Goal: Information Seeking & Learning: Find specific fact

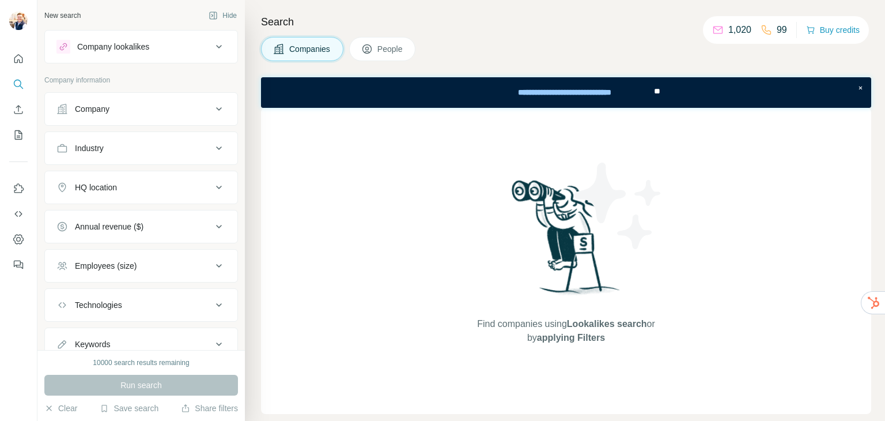
click at [212, 190] on icon at bounding box center [219, 187] width 14 height 14
click at [189, 214] on input "text" at bounding box center [140, 216] width 169 height 21
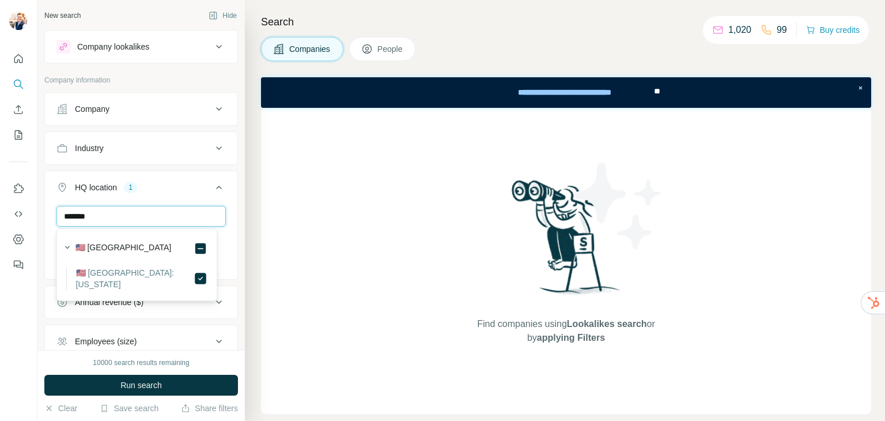
click at [133, 214] on input "*******" at bounding box center [140, 216] width 169 height 21
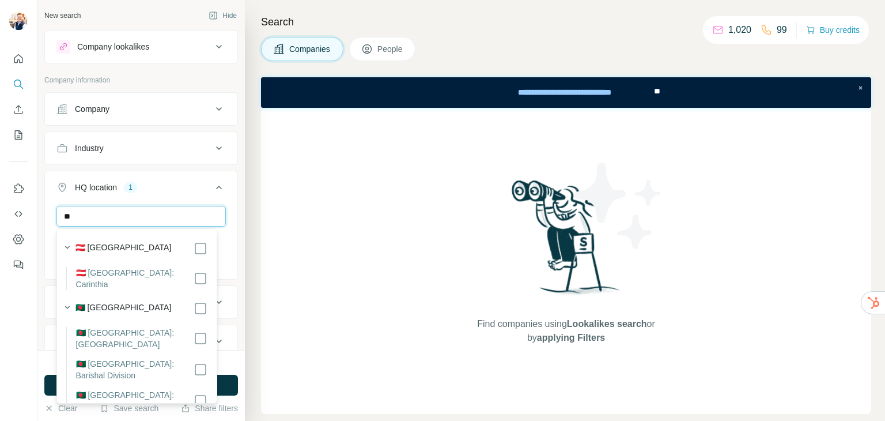
type input "*"
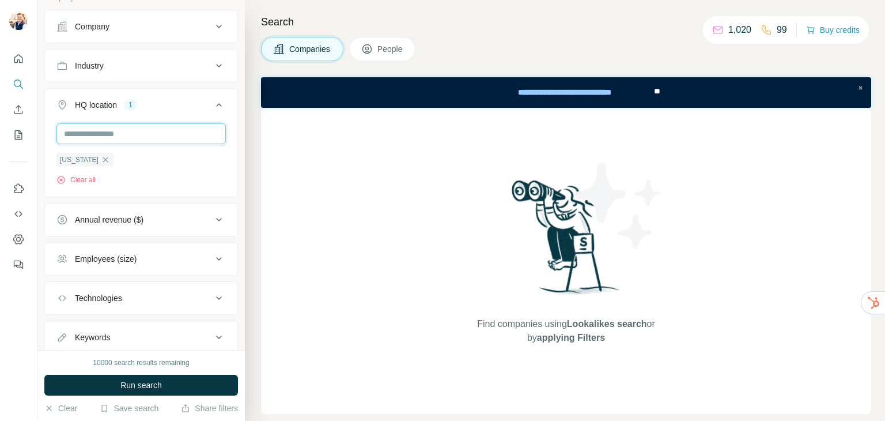
scroll to position [85, 0]
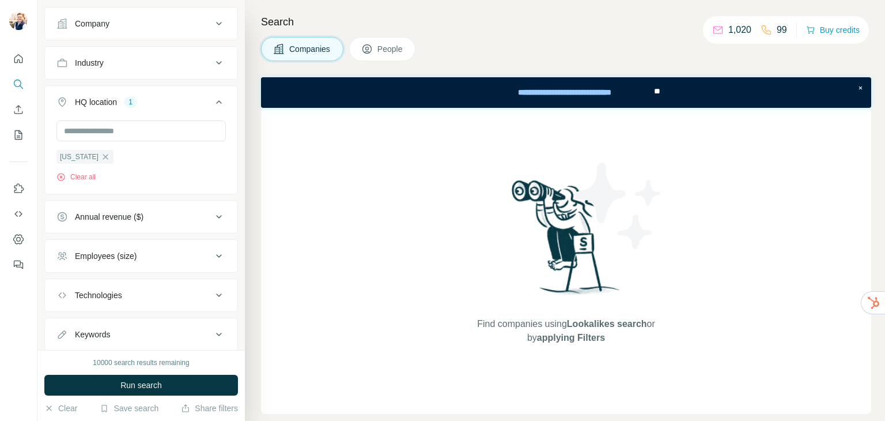
click at [216, 217] on icon at bounding box center [219, 216] width 6 height 3
click at [116, 265] on li "1-10M" at bounding box center [140, 263] width 169 height 14
click at [65, 287] on icon at bounding box center [63, 285] width 14 height 14
click at [60, 303] on icon at bounding box center [63, 306] width 14 height 14
click at [216, 215] on icon at bounding box center [219, 216] width 6 height 3
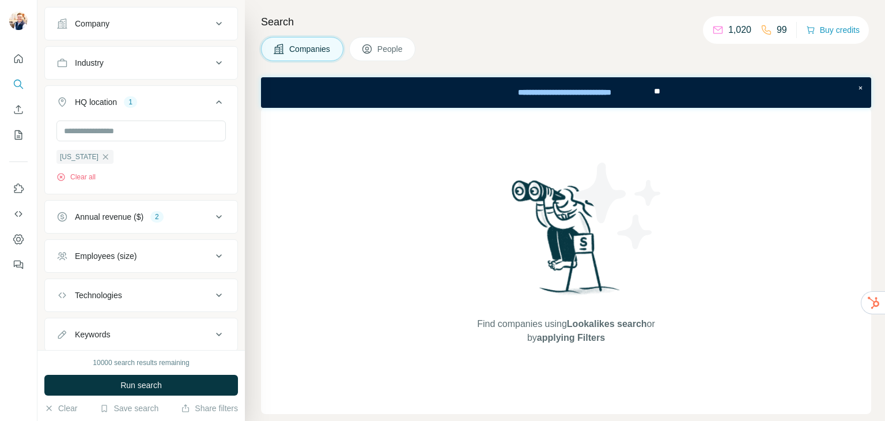
click at [219, 255] on button "Employees (size)" at bounding box center [141, 256] width 192 height 28
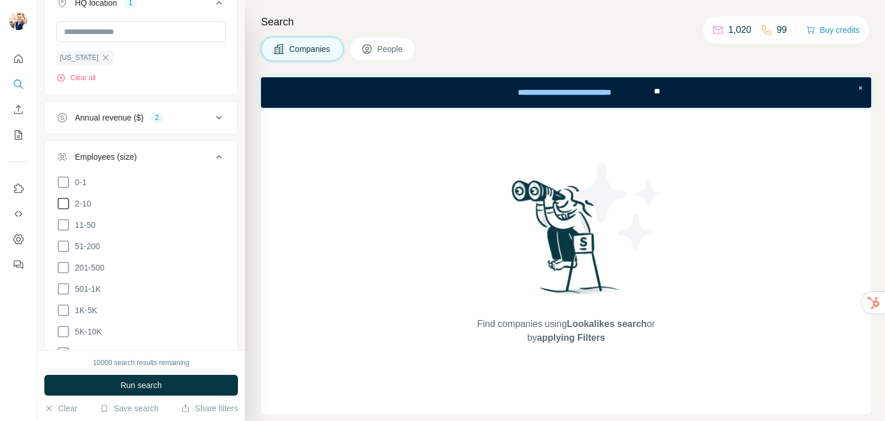
scroll to position [184, 0]
click at [94, 222] on span "11-50" at bounding box center [82, 225] width 25 height 12
click at [90, 244] on span "51-200" at bounding box center [85, 246] width 30 height 12
click at [90, 264] on span "201-500" at bounding box center [87, 268] width 34 height 12
click at [133, 376] on button "Run search" at bounding box center [141, 384] width 194 height 21
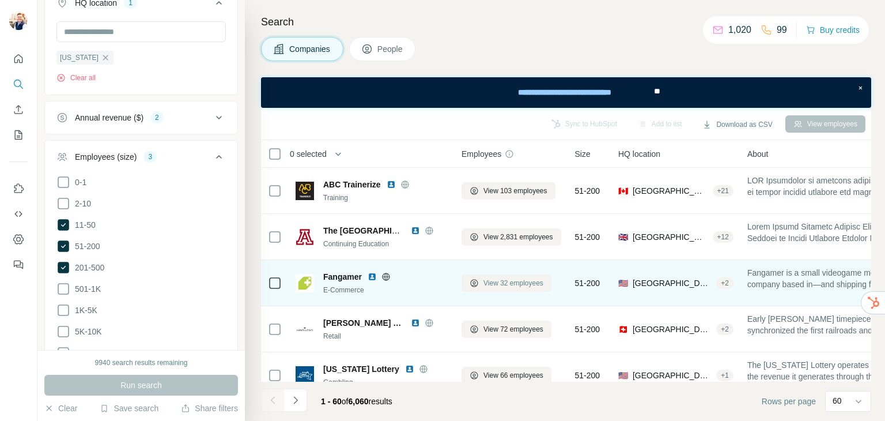
click at [517, 285] on span "View 32 employees" at bounding box center [513, 283] width 60 height 10
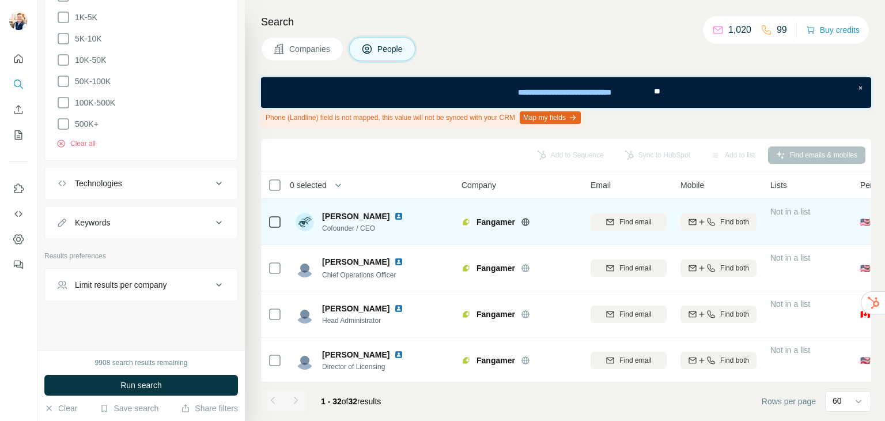
click at [394, 216] on img at bounding box center [398, 215] width 9 height 9
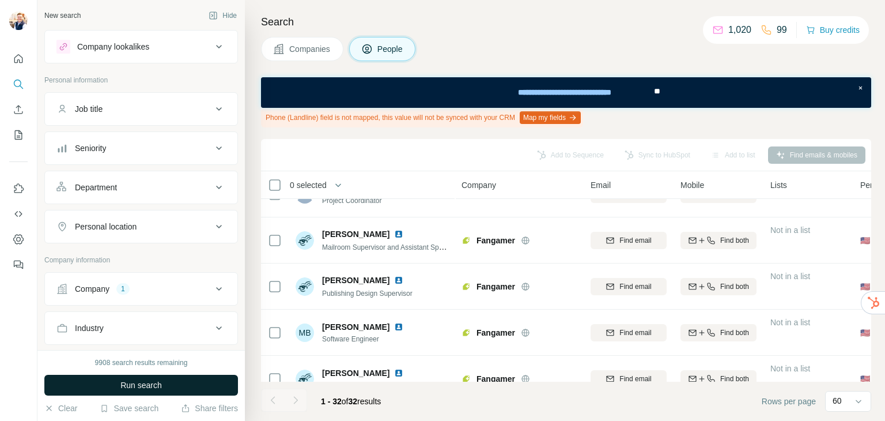
click at [177, 383] on button "Run search" at bounding box center [141, 384] width 194 height 21
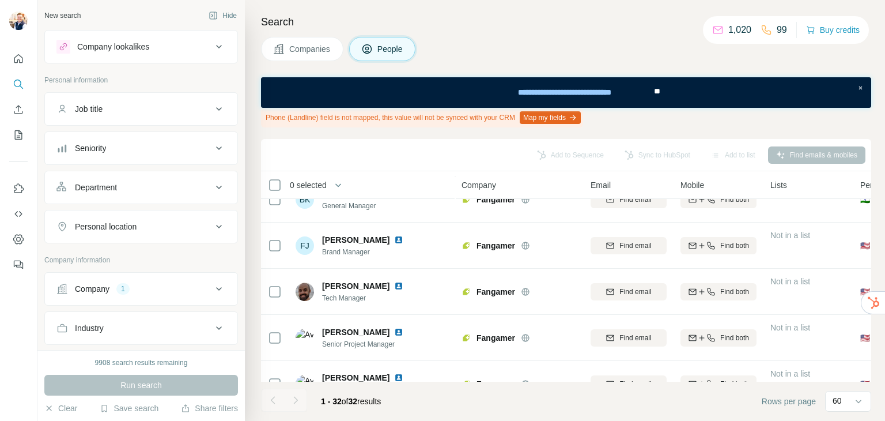
scroll to position [903, 0]
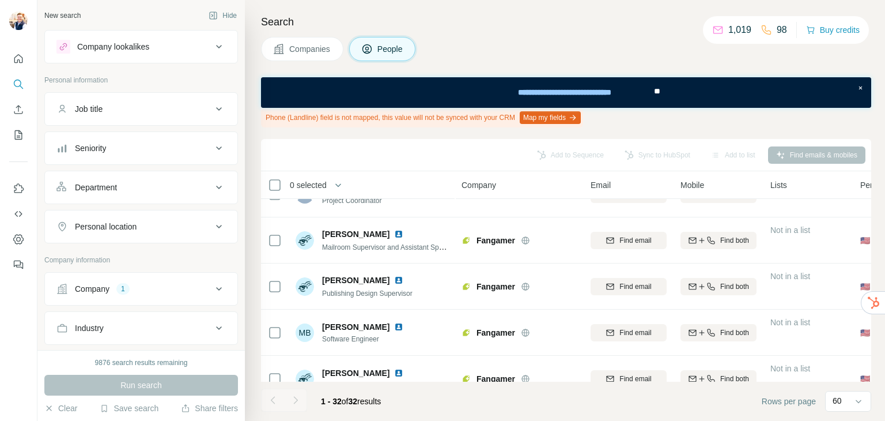
click at [212, 286] on icon at bounding box center [219, 289] width 14 height 14
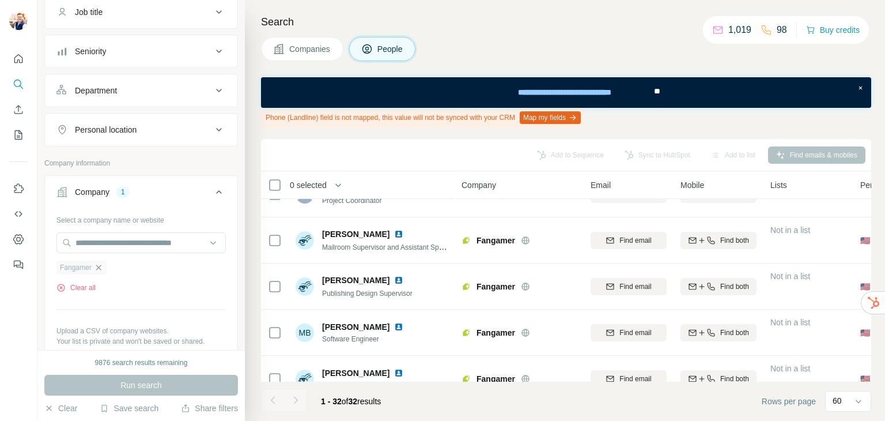
click at [100, 263] on icon "button" at bounding box center [98, 267] width 9 height 9
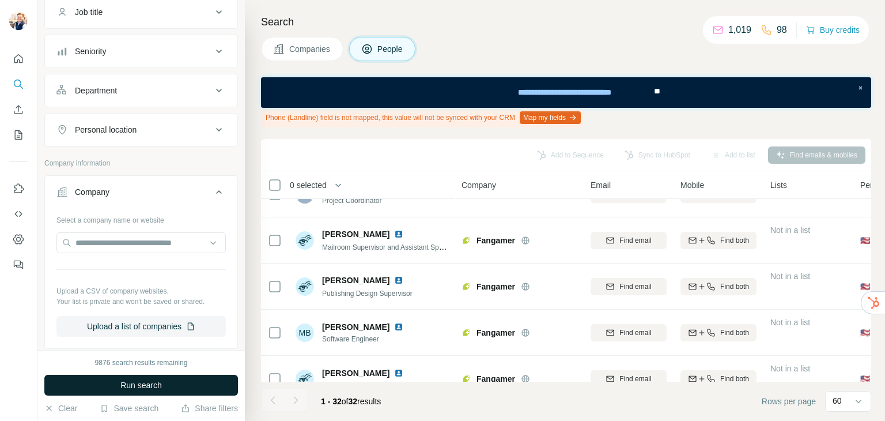
click at [153, 387] on span "Run search" at bounding box center [140, 385] width 41 height 12
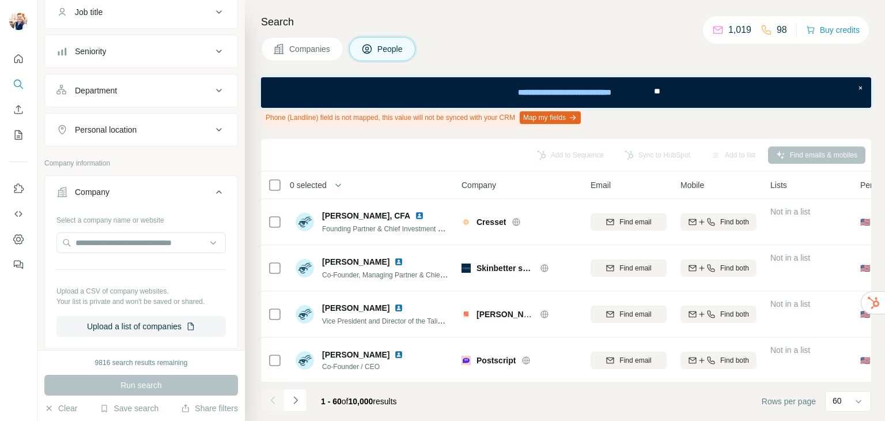
click at [212, 188] on icon at bounding box center [219, 192] width 14 height 14
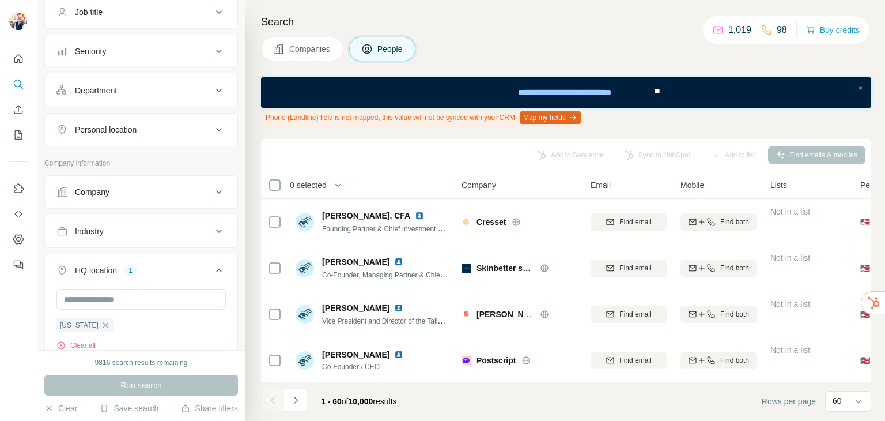
click at [318, 52] on span "Companies" at bounding box center [310, 49] width 42 height 12
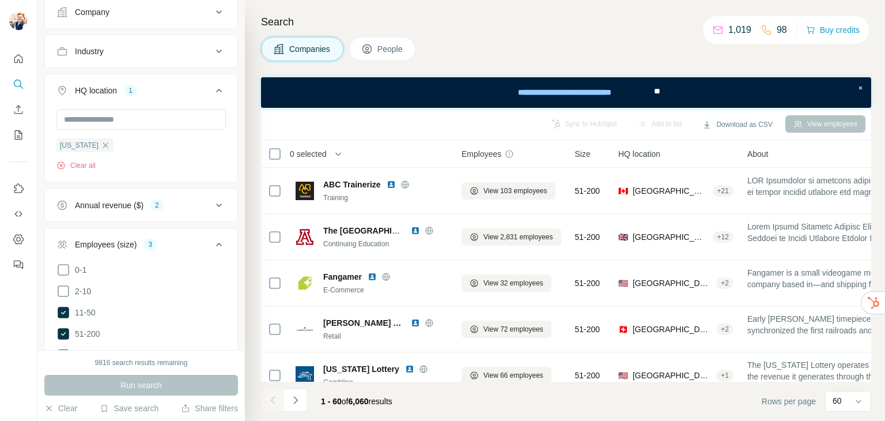
click at [301, 50] on span "Companies" at bounding box center [310, 49] width 42 height 12
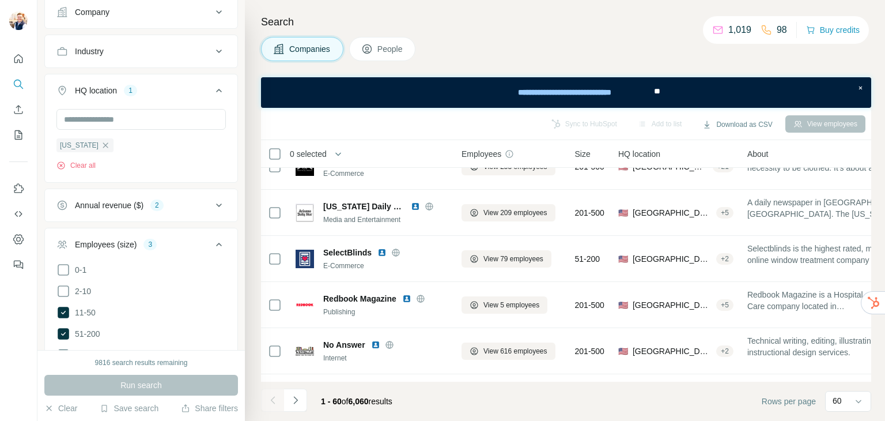
scroll to position [260, 0]
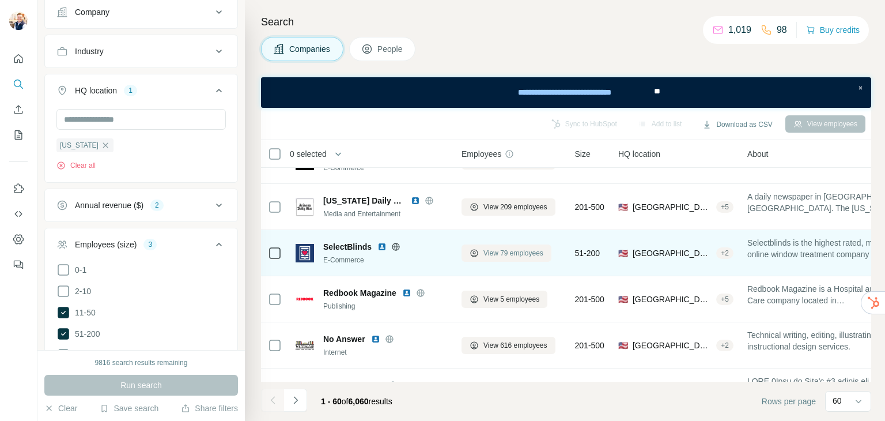
click at [513, 254] on span "View 79 employees" at bounding box center [513, 253] width 60 height 10
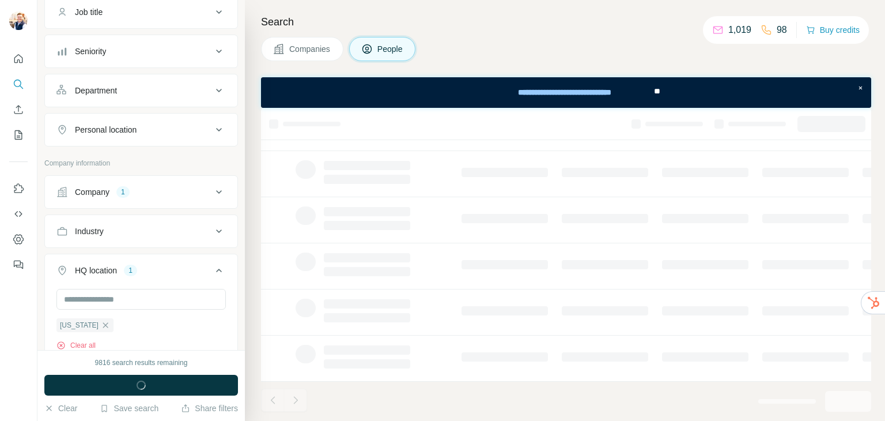
scroll to position [253, 0]
